Goal: Information Seeking & Learning: Find specific page/section

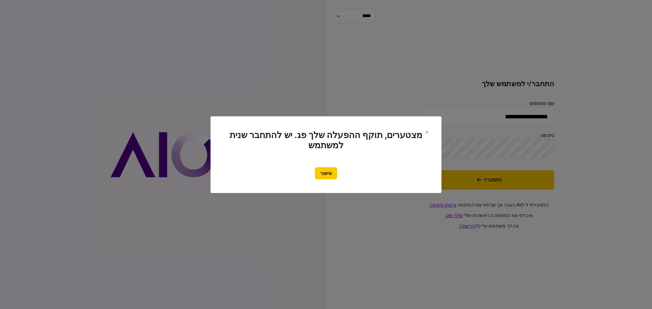
drag, startPoint x: 322, startPoint y: 175, endPoint x: 326, endPoint y: 174, distance: 3.8
click at [323, 175] on button "אישור" at bounding box center [326, 173] width 22 height 12
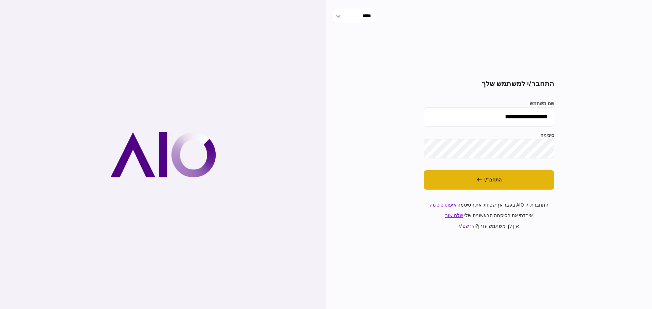
click at [490, 184] on button "התחבר/י" at bounding box center [489, 179] width 130 height 19
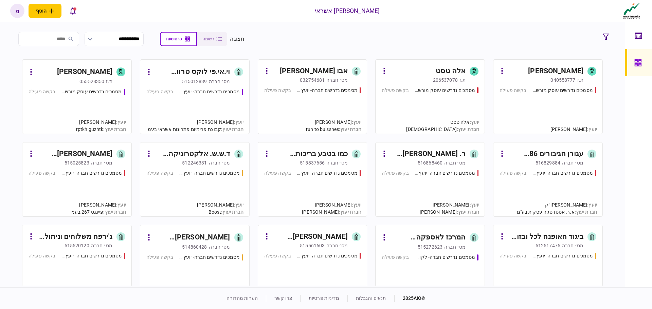
click at [68, 39] on input "search" at bounding box center [48, 39] width 61 height 14
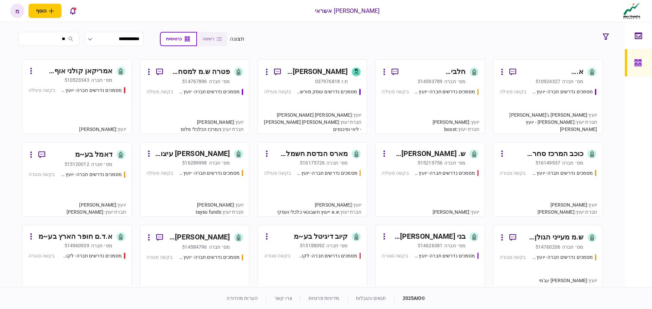
type input "*"
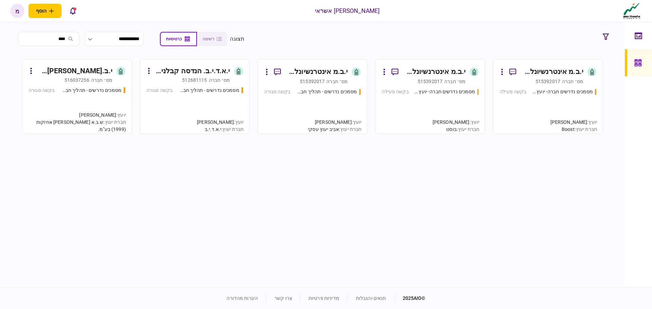
type input "****"
click at [533, 89] on div "מסמכים נדרשים חברה- יועץ - תהליך חברה" at bounding box center [562, 91] width 61 height 7
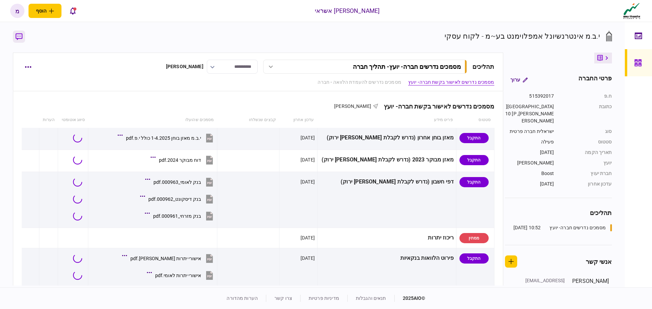
drag, startPoint x: 16, startPoint y: 39, endPoint x: 22, endPoint y: 42, distance: 6.2
click at [17, 39] on icon "button" at bounding box center [19, 36] width 7 height 7
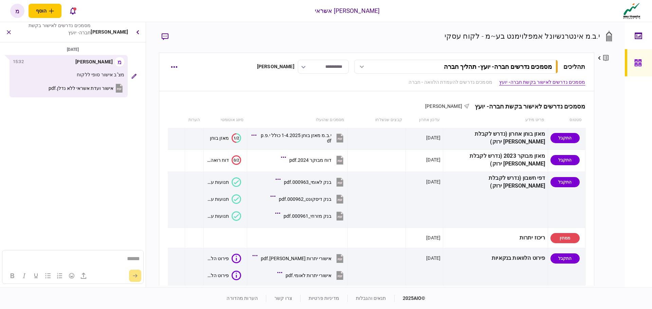
click at [105, 91] on span "אישור ועדת אשראי ללא נדלן.pdf" at bounding box center [81, 88] width 65 height 5
